Goal: Book appointment/travel/reservation

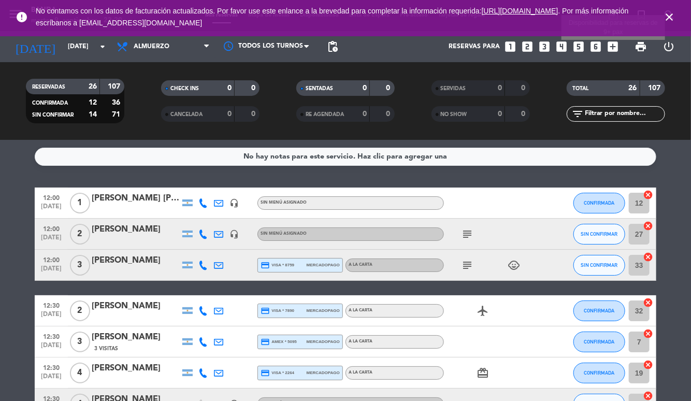
click at [614, 49] on icon "add_box" at bounding box center [612, 46] width 13 height 13
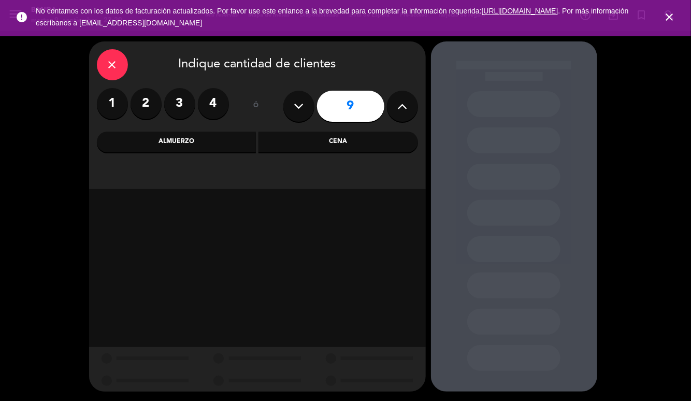
click at [291, 105] on button at bounding box center [298, 106] width 31 height 31
type input "7"
click at [209, 138] on div "Almuerzo" at bounding box center [176, 142] width 159 height 21
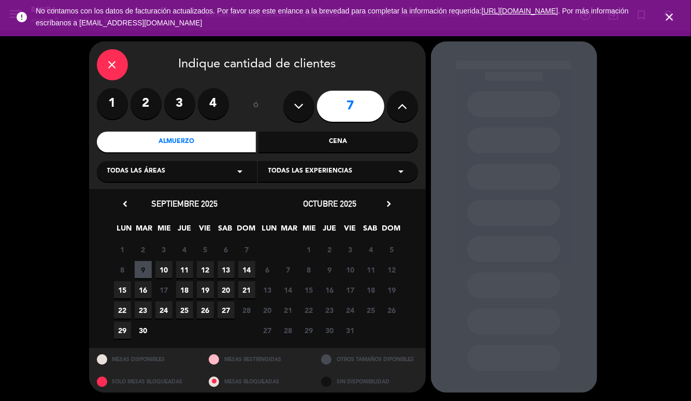
click at [208, 290] on span "19" at bounding box center [205, 289] width 17 height 17
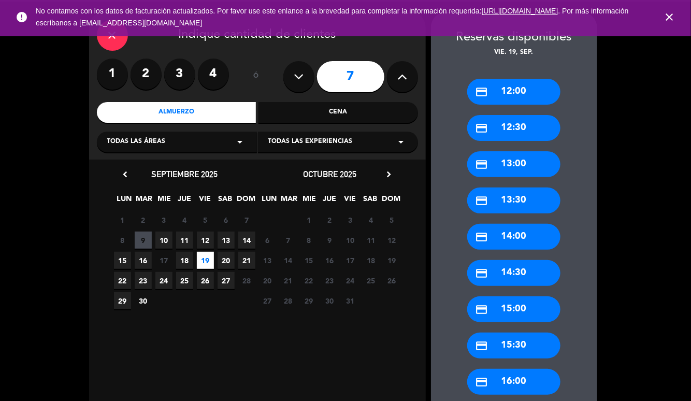
scroll to position [31, 0]
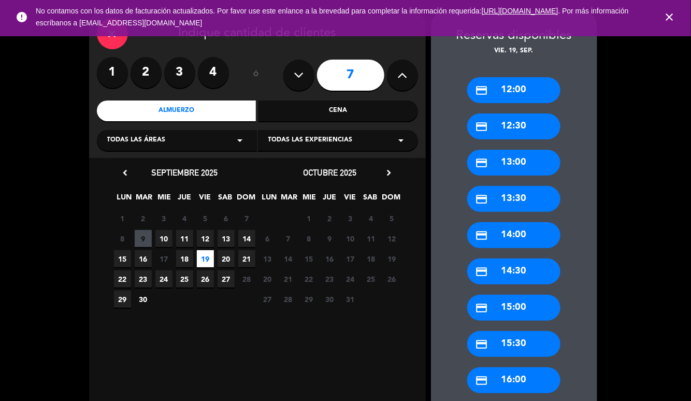
click at [523, 166] on div "credit_card 13:00" at bounding box center [513, 163] width 93 height 26
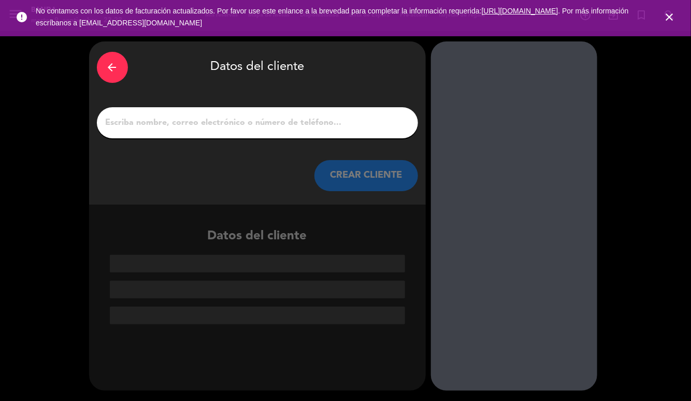
scroll to position [0, 0]
click at [414, 132] on div at bounding box center [257, 122] width 321 height 31
click at [394, 121] on input "1" at bounding box center [257, 122] width 305 height 14
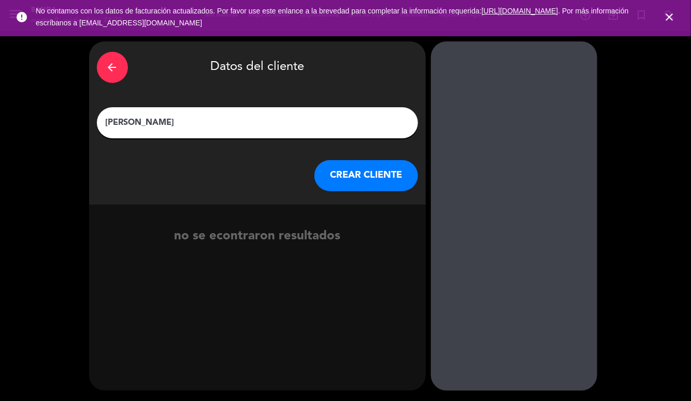
type input "[PERSON_NAME]"
click at [352, 168] on button "CREAR CLIENTE" at bounding box center [366, 175] width 104 height 31
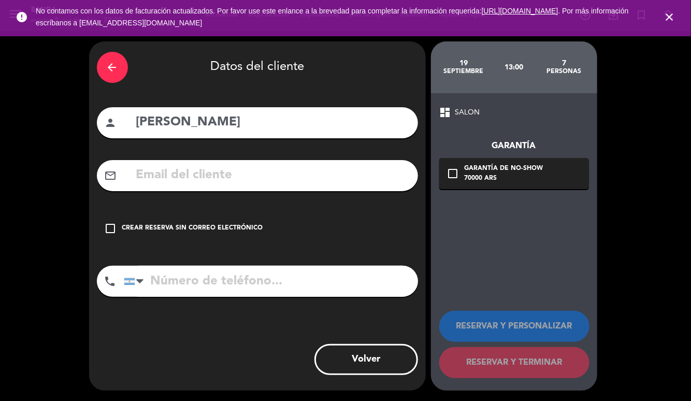
click at [112, 224] on icon "check_box_outline_blank" at bounding box center [111, 228] width 12 height 12
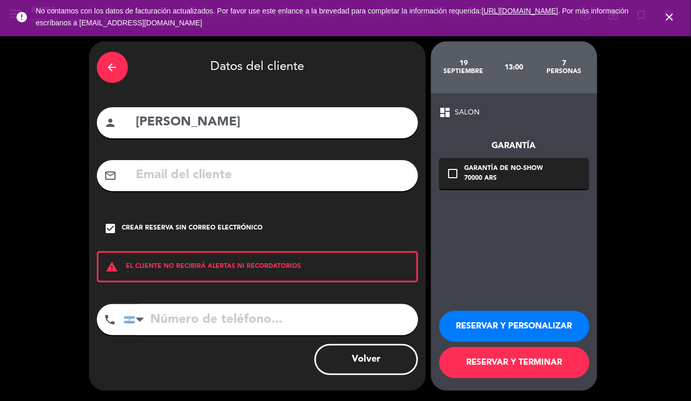
click at [521, 328] on button "RESERVAR Y PERSONALIZAR" at bounding box center [514, 326] width 150 height 31
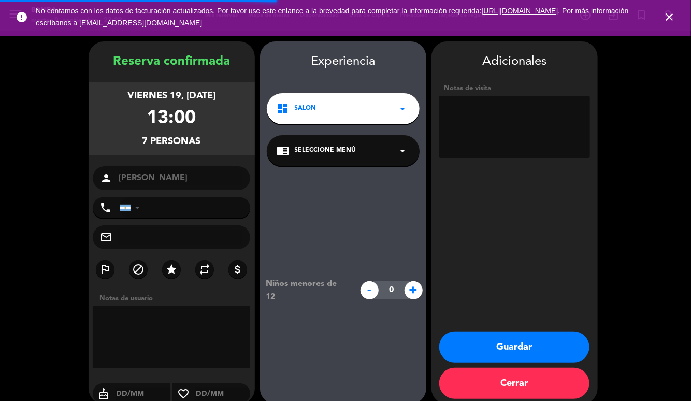
scroll to position [13, 0]
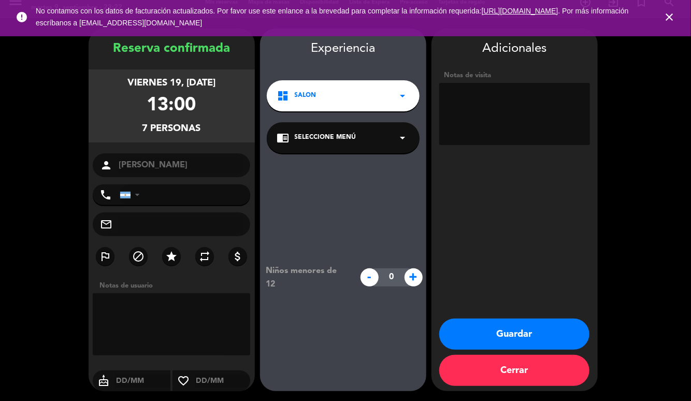
click at [478, 113] on textarea at bounding box center [514, 114] width 151 height 62
type textarea "A"
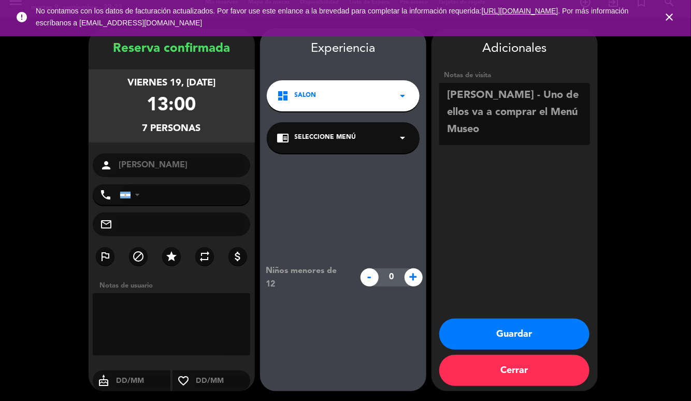
click at [533, 95] on textarea at bounding box center [514, 114] width 151 height 62
click at [576, 92] on textarea at bounding box center [514, 114] width 151 height 62
click at [486, 93] on textarea at bounding box center [514, 114] width 151 height 62
click at [563, 134] on textarea at bounding box center [514, 114] width 151 height 62
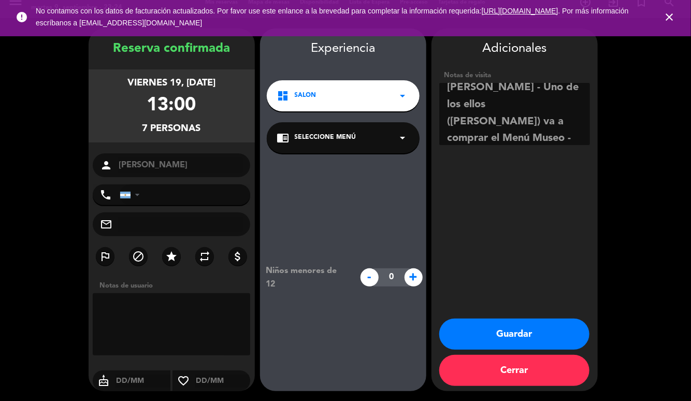
type textarea "[PERSON_NAME] - Uno de los ellos ([PERSON_NAME]) va a comprar el Menú Museo - C…"
click at [524, 337] on button "Guardar" at bounding box center [514, 333] width 150 height 31
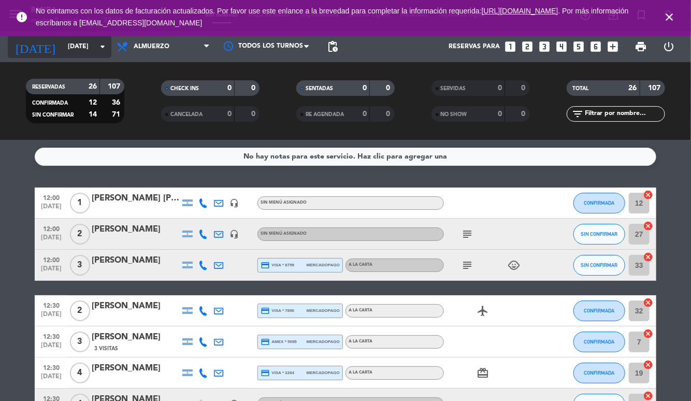
click at [85, 46] on input "[DATE]" at bounding box center [107, 47] width 88 height 18
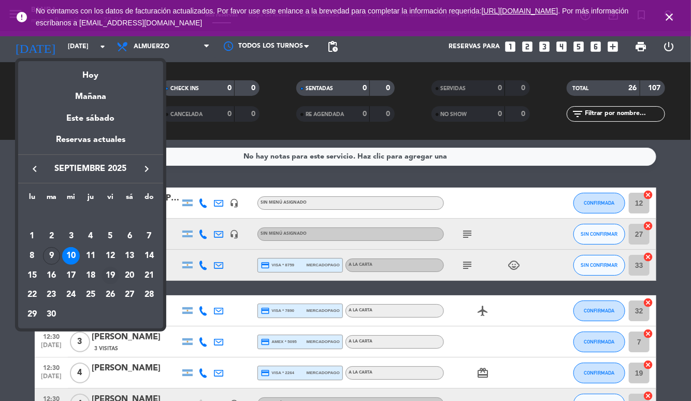
click at [112, 274] on div "19" at bounding box center [110, 276] width 18 height 18
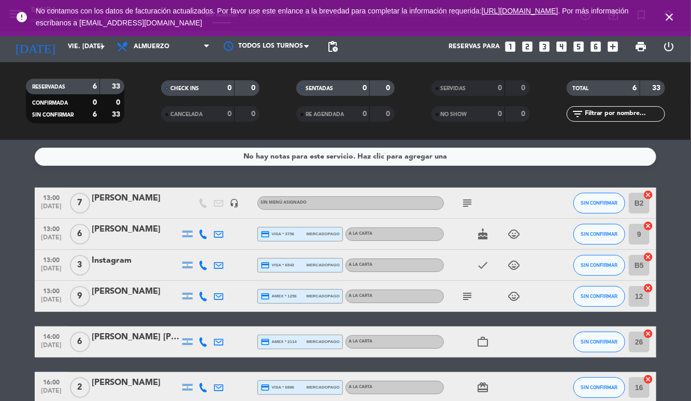
click at [130, 201] on div "[PERSON_NAME]" at bounding box center [136, 198] width 88 height 13
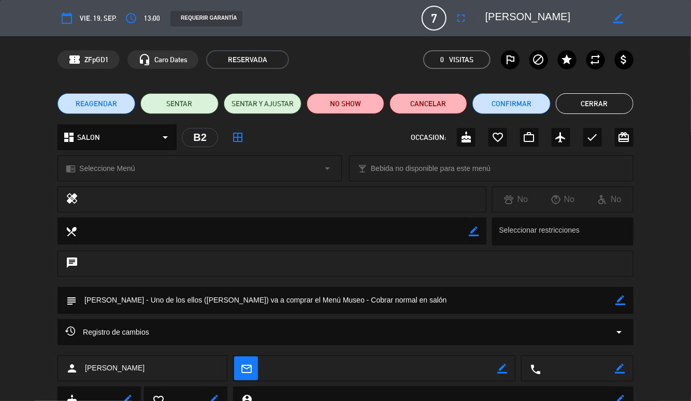
click at [99, 19] on span "vie. 19, sep." at bounding box center [98, 17] width 37 height 11
click at [68, 20] on icon "calendar_today" at bounding box center [67, 18] width 12 height 12
click at [133, 22] on icon "access_time" at bounding box center [131, 18] width 12 height 12
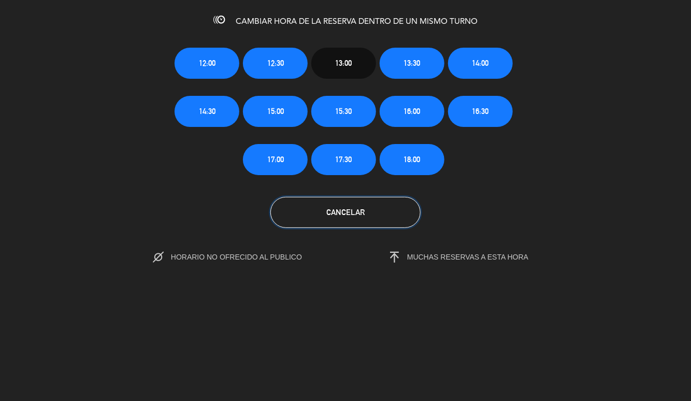
click at [347, 216] on button "Cancelar" at bounding box center [345, 212] width 150 height 31
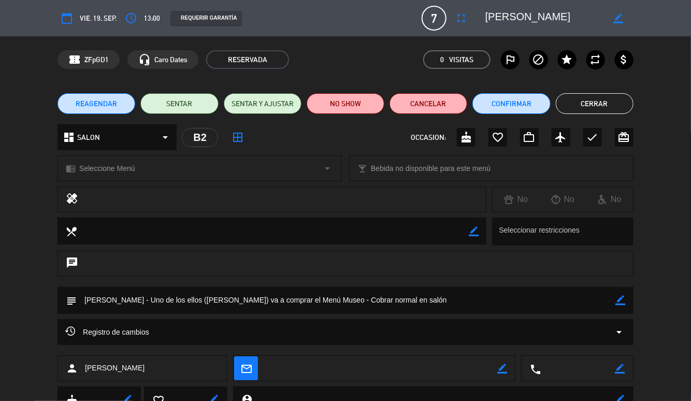
click at [70, 17] on icon "calendar_today" at bounding box center [67, 18] width 12 height 12
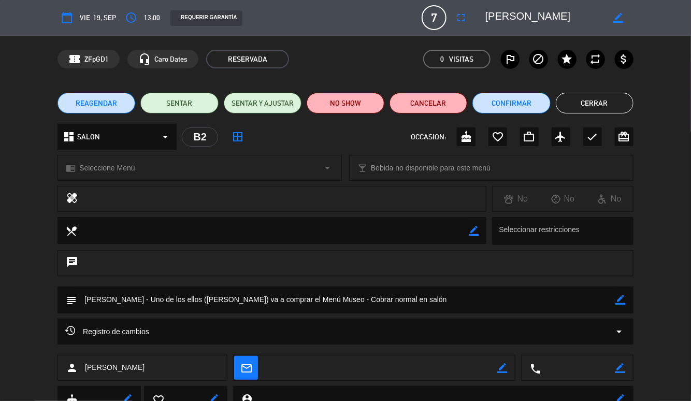
click at [414, 298] on textarea at bounding box center [346, 299] width 539 height 26
click at [624, 300] on icon "border_color" at bounding box center [621, 300] width 10 height 10
drag, startPoint x: 415, startPoint y: 302, endPoint x: -25, endPoint y: 291, distance: 440.7
click at [0, 291] on html "close × Banda × chrome_reader_mode Listado de Reservas account_box Clientes acc…" at bounding box center [345, 200] width 691 height 401
click at [555, 13] on textarea at bounding box center [544, 17] width 119 height 19
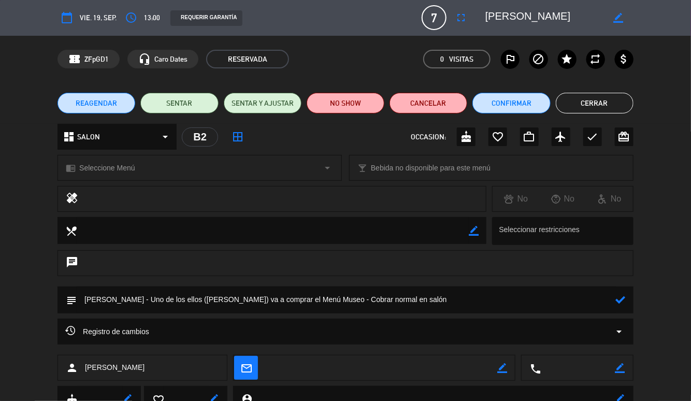
click at [542, 15] on textarea at bounding box center [544, 17] width 119 height 19
drag, startPoint x: 542, startPoint y: 15, endPoint x: 550, endPoint y: 15, distance: 8.8
click at [542, 15] on textarea at bounding box center [544, 17] width 119 height 19
click at [571, 19] on textarea at bounding box center [544, 17] width 119 height 19
drag, startPoint x: 557, startPoint y: 19, endPoint x: 489, endPoint y: 19, distance: 67.3
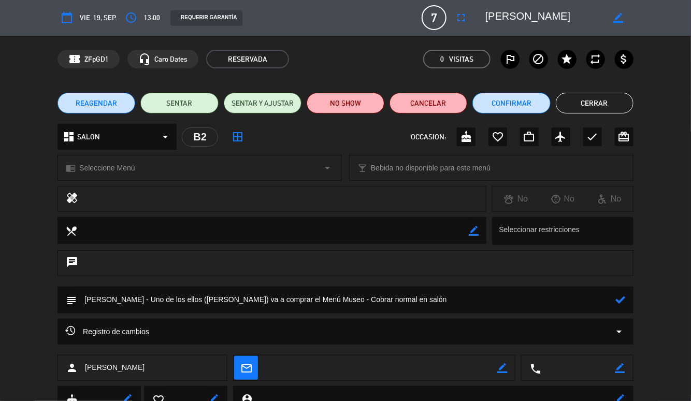
click at [489, 19] on textarea at bounding box center [544, 17] width 119 height 19
drag, startPoint x: 429, startPoint y: 291, endPoint x: 35, endPoint y: 274, distance: 394.4
click at [16, 265] on div "calendar_today vie. 19, sep. access_time 13:00 REQUERIR GARANTÍA 7 [PERSON_NAME…" at bounding box center [345, 200] width 691 height 401
drag, startPoint x: 435, startPoint y: 300, endPoint x: 116, endPoint y: 268, distance: 320.1
click at [116, 268] on div "calendar_today vie. 19, sep. access_time 13:00 REQUERIR GARANTÍA 7 [PERSON_NAME…" at bounding box center [345, 200] width 691 height 401
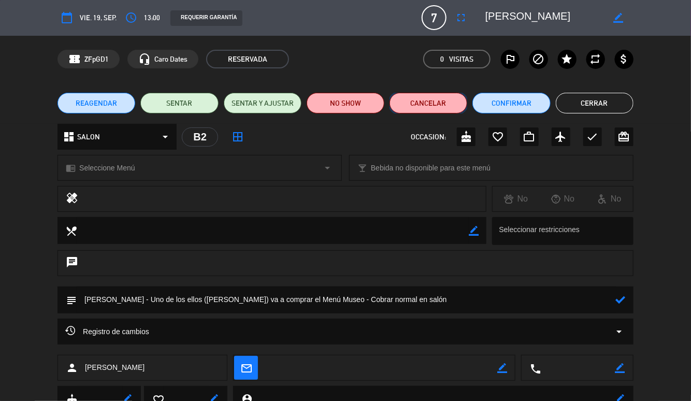
click at [430, 108] on button "Cancelar" at bounding box center [428, 103] width 78 height 21
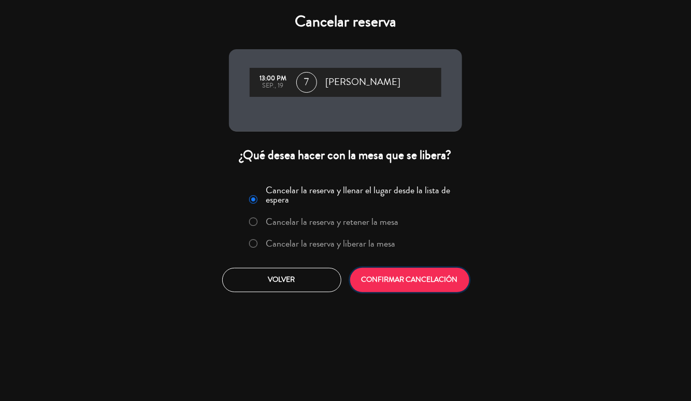
click at [415, 285] on button "CONFIRMAR CANCELACIÓN" at bounding box center [409, 280] width 119 height 24
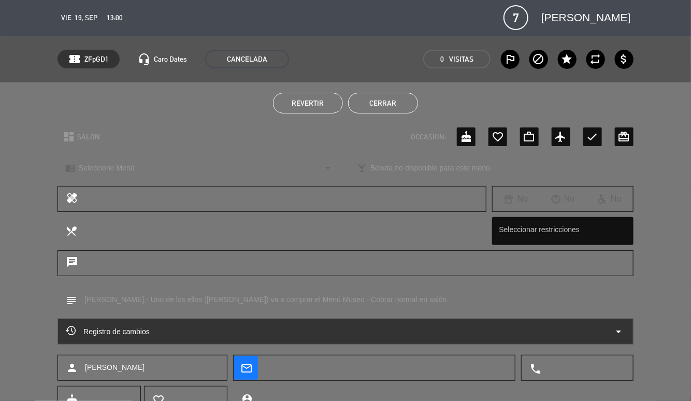
click at [387, 106] on button "Cerrar" at bounding box center [383, 103] width 70 height 21
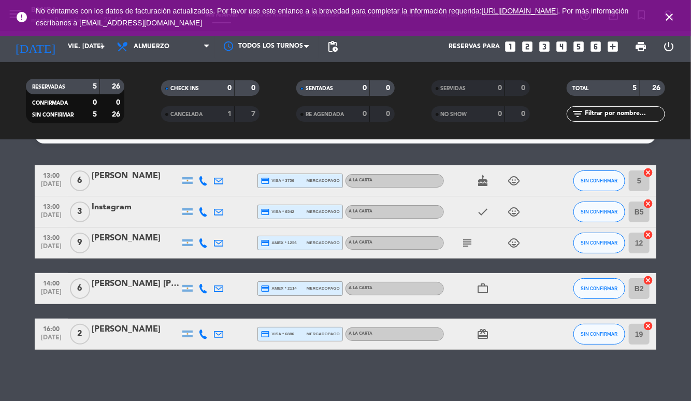
scroll to position [0, 0]
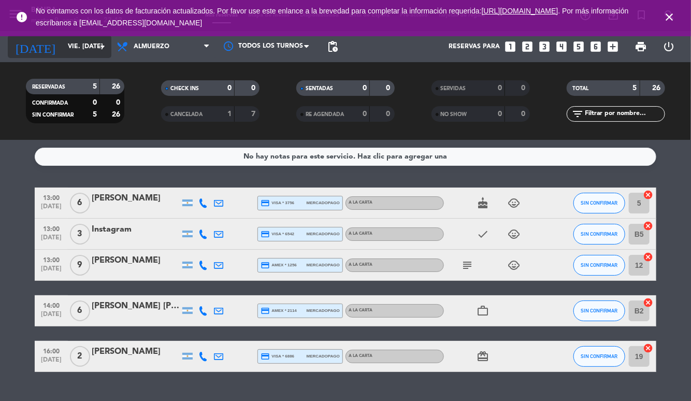
click at [86, 43] on input "vie. [DATE]" at bounding box center [107, 47] width 88 height 18
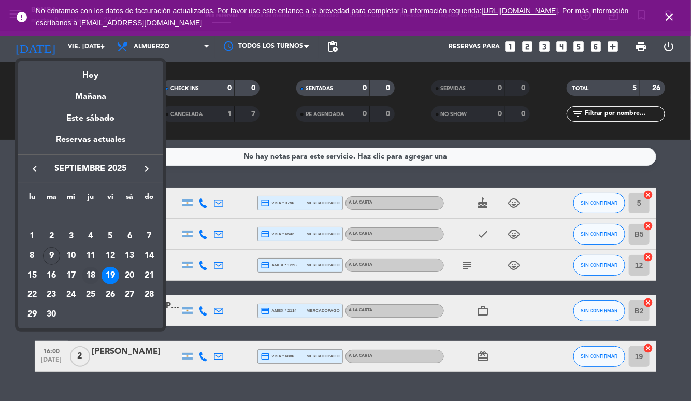
click at [92, 273] on div "18" at bounding box center [91, 276] width 18 height 18
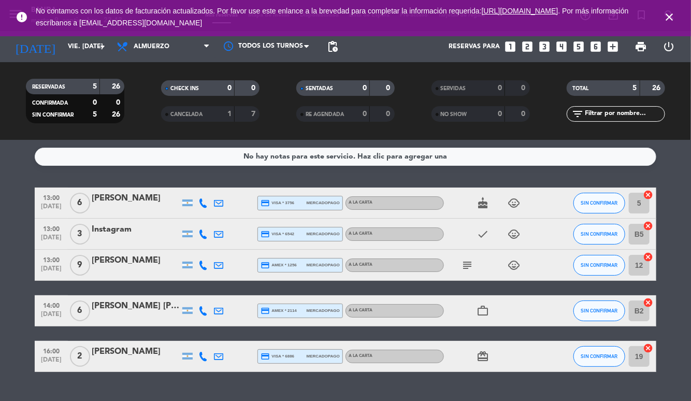
type input "[DEMOGRAPHIC_DATA][DATE]"
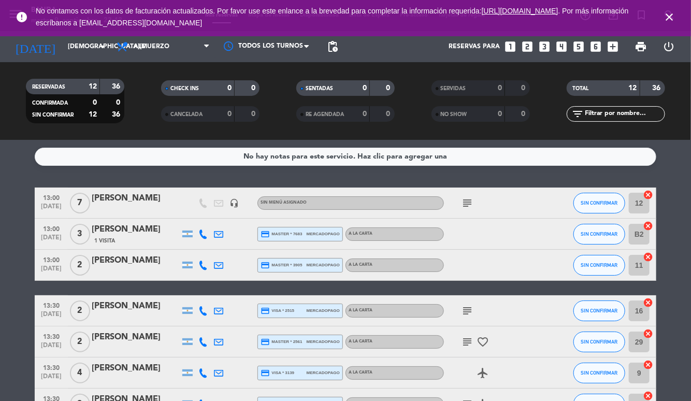
click at [462, 197] on icon "subject" at bounding box center [467, 203] width 12 height 12
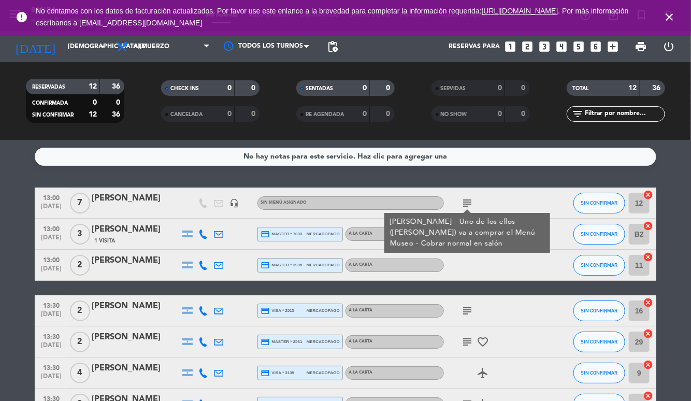
click at [462, 197] on icon "subject" at bounding box center [467, 203] width 12 height 12
